Goal: Task Accomplishment & Management: Use online tool/utility

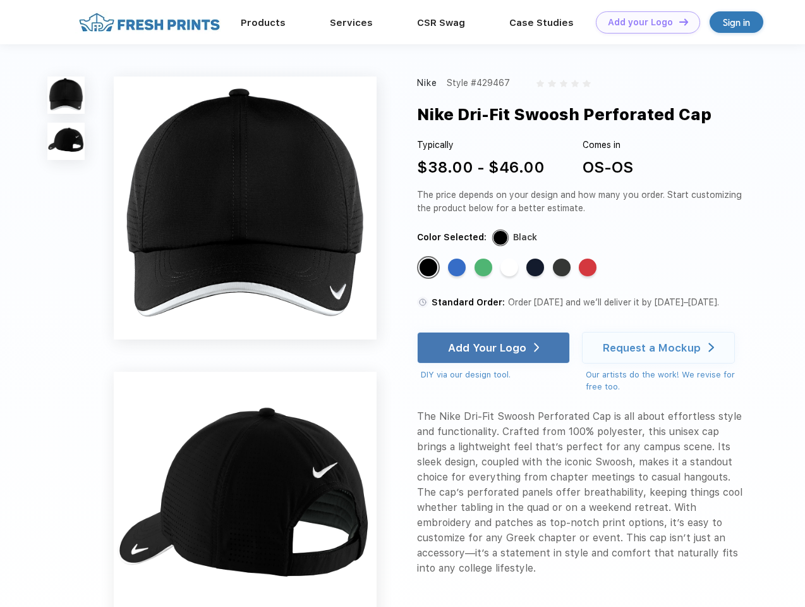
click at [643, 22] on link "Add your Logo Design Tool" at bounding box center [648, 22] width 104 height 22
click at [0, 0] on div "Design Tool" at bounding box center [0, 0] width 0 height 0
click at [678, 21] on link "Add your Logo Design Tool" at bounding box center [648, 22] width 104 height 22
click at [66, 95] on img at bounding box center [65, 94] width 37 height 37
click at [66, 142] on img at bounding box center [65, 141] width 37 height 37
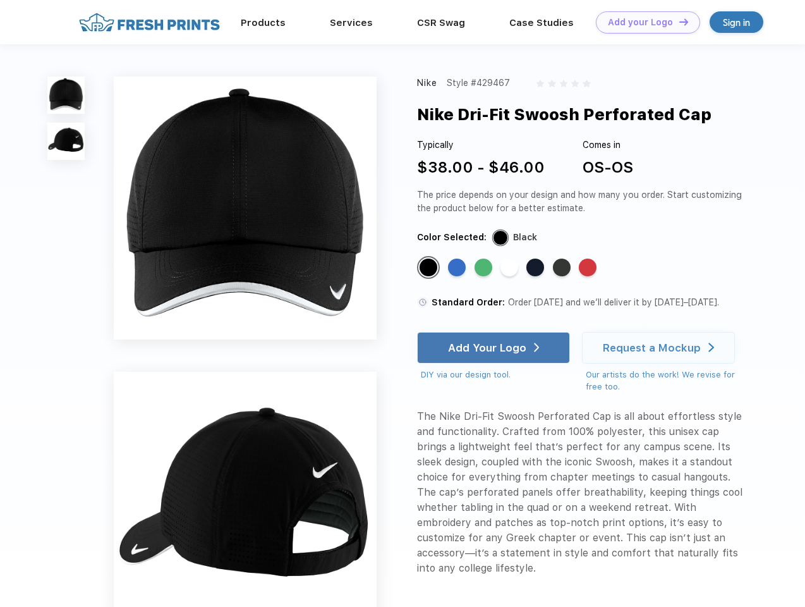
click at [430, 268] on div "Standard Color" at bounding box center [429, 267] width 18 height 18
click at [458, 268] on div "Standard Color" at bounding box center [457, 267] width 18 height 18
click at [485, 268] on div "Standard Color" at bounding box center [484, 267] width 18 height 18
click at [511, 268] on div "Standard Color" at bounding box center [509, 267] width 18 height 18
click at [536, 268] on div "Standard Color" at bounding box center [535, 267] width 18 height 18
